Goal: Check status

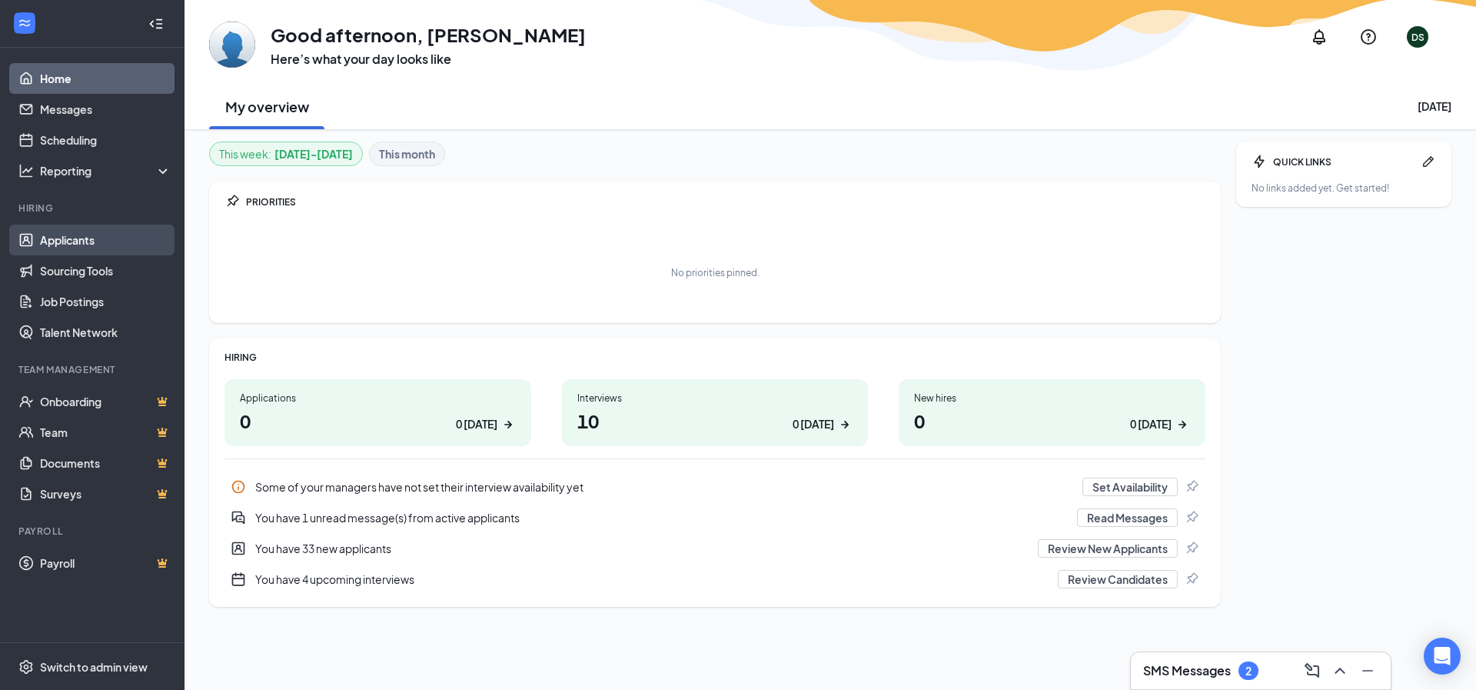
click at [63, 239] on link "Applicants" at bounding box center [105, 239] width 131 height 31
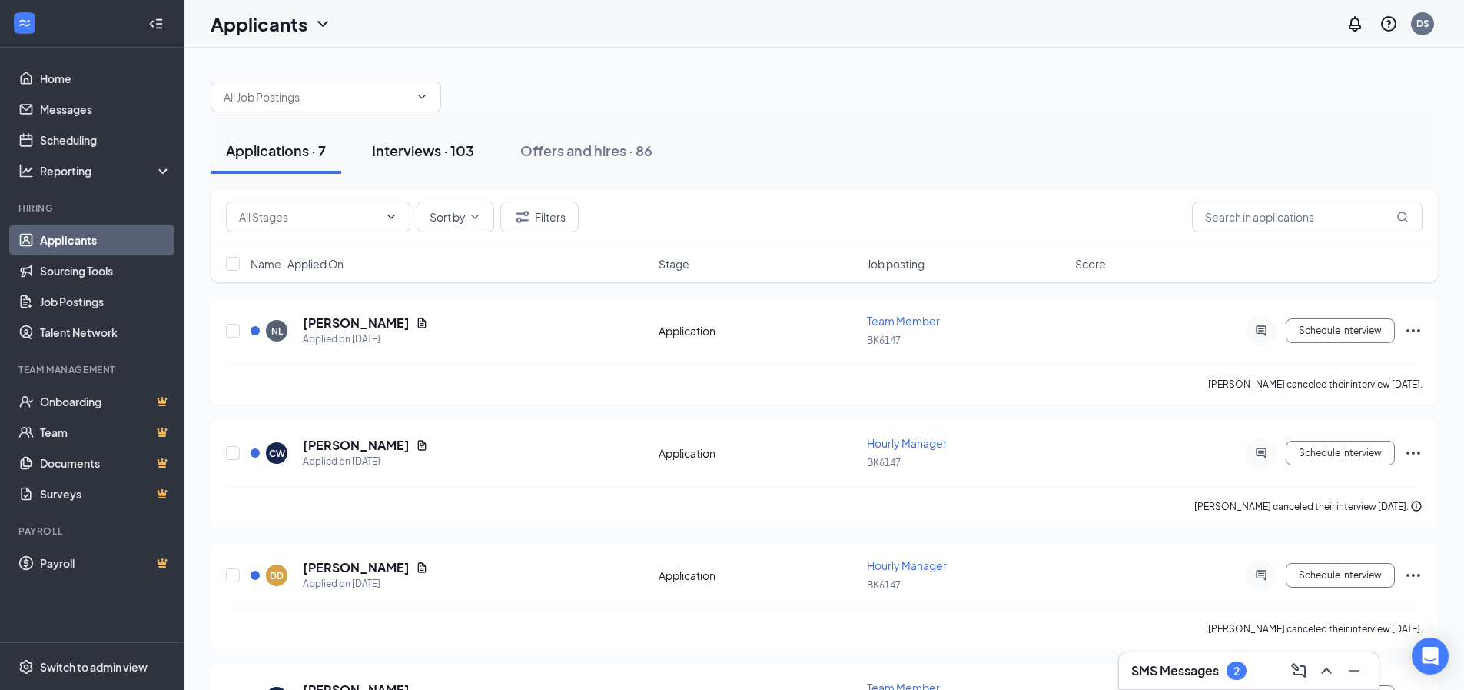
click at [431, 147] on div "Interviews · 103" at bounding box center [423, 150] width 102 height 19
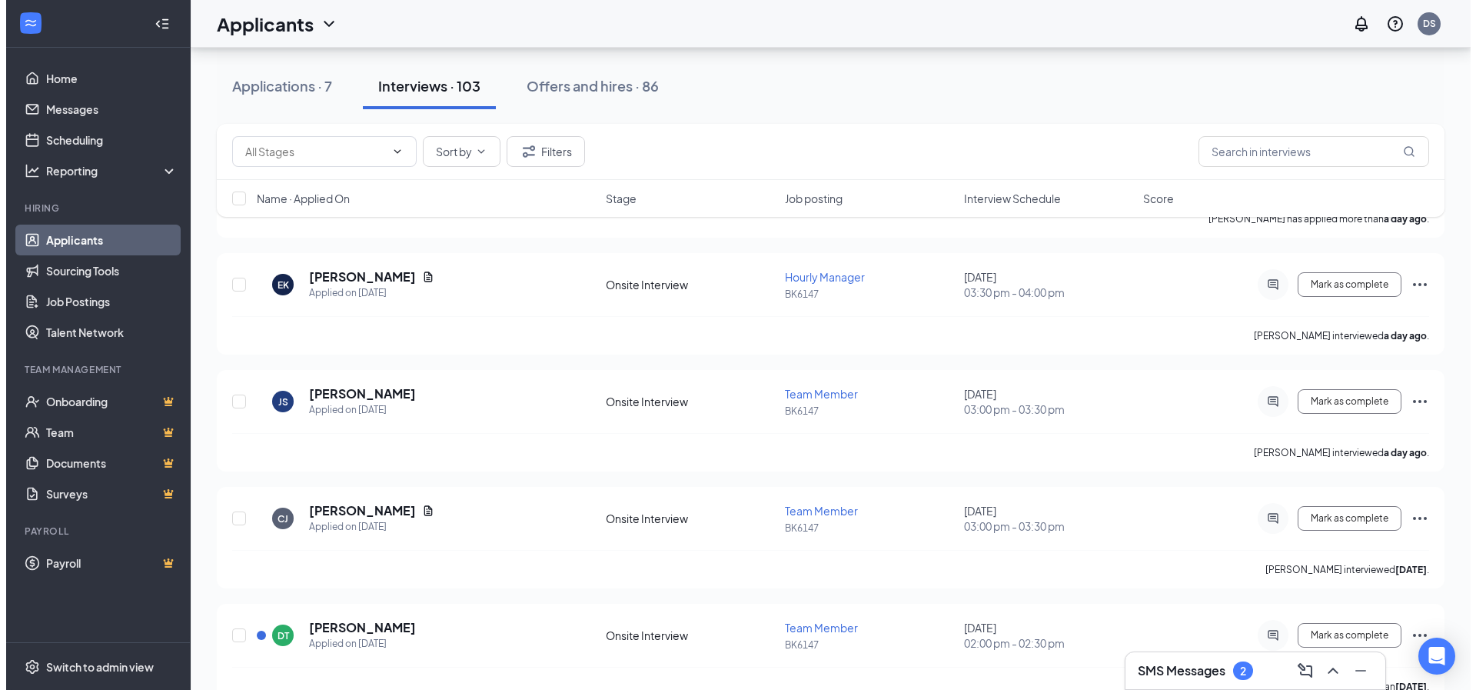
scroll to position [923, 0]
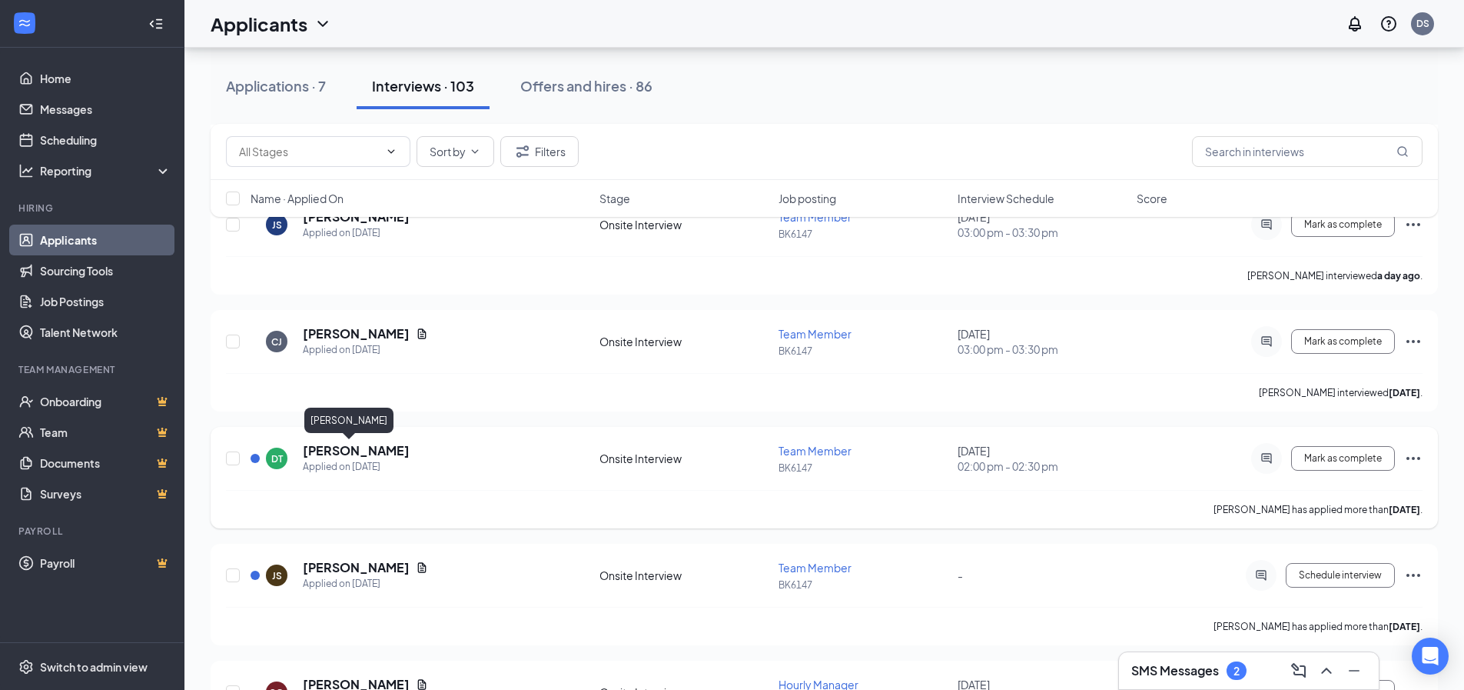
click at [334, 448] on h5 "Derek Tso" at bounding box center [356, 450] width 107 height 17
